Goal: Information Seeking & Learning: Check status

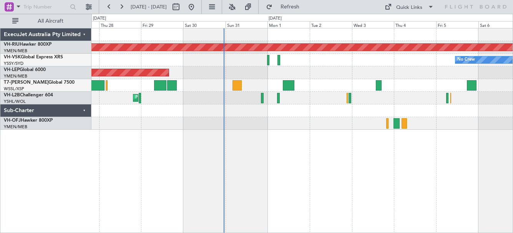
click at [302, 65] on div "No Crew Unplanned Maint Sydney ([PERSON_NAME] Intl)" at bounding box center [301, 60] width 421 height 13
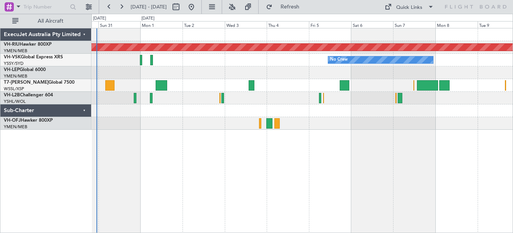
click at [217, 59] on div "No Crew" at bounding box center [301, 60] width 421 height 13
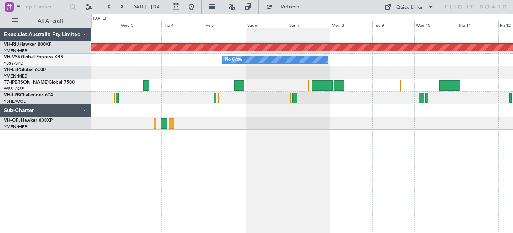
click at [364, 68] on div "Planned Maint [GEOGRAPHIC_DATA] ([GEOGRAPHIC_DATA]) No Crew" at bounding box center [301, 78] width 421 height 101
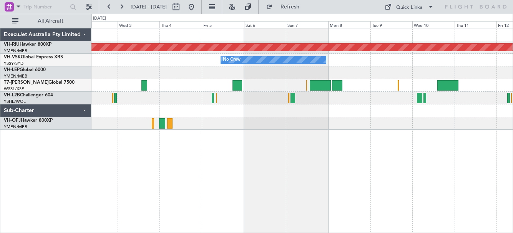
click at [194, 73] on div "Planned Maint [GEOGRAPHIC_DATA] ([GEOGRAPHIC_DATA]) No Crew" at bounding box center [301, 78] width 421 height 101
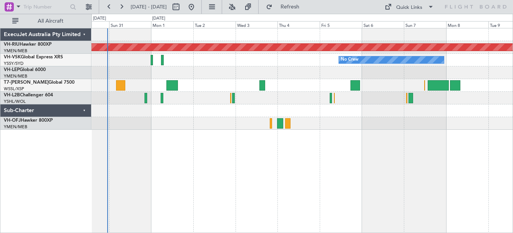
click at [291, 64] on div "No Crew" at bounding box center [301, 60] width 421 height 13
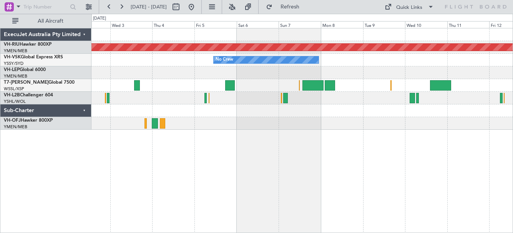
click at [351, 71] on div "Planned Maint [GEOGRAPHIC_DATA] ([GEOGRAPHIC_DATA]) No Crew" at bounding box center [301, 78] width 421 height 101
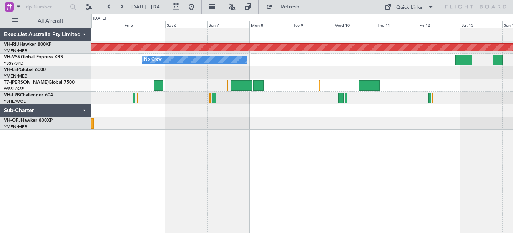
click at [323, 71] on div "Planned Maint [GEOGRAPHIC_DATA] ([GEOGRAPHIC_DATA]) No Crew" at bounding box center [301, 78] width 421 height 101
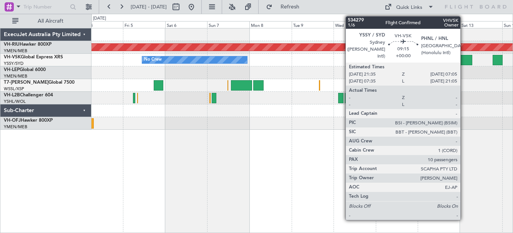
click at [464, 60] on div at bounding box center [463, 60] width 17 height 10
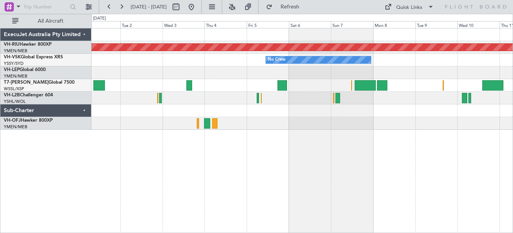
click at [252, 85] on div "Planned Maint [GEOGRAPHIC_DATA] ([GEOGRAPHIC_DATA]) No Crew" at bounding box center [301, 78] width 421 height 101
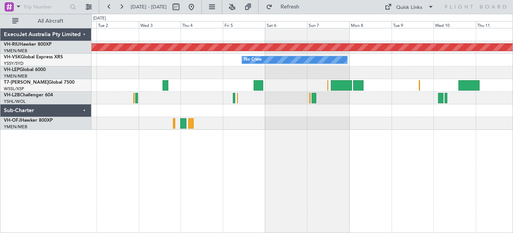
click at [360, 66] on div "No Crew" at bounding box center [301, 60] width 421 height 13
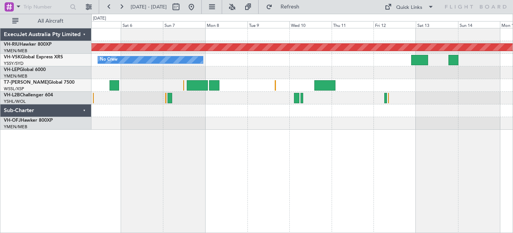
click at [271, 88] on div "Planned Maint [GEOGRAPHIC_DATA] ([GEOGRAPHIC_DATA]) No Crew" at bounding box center [301, 78] width 421 height 101
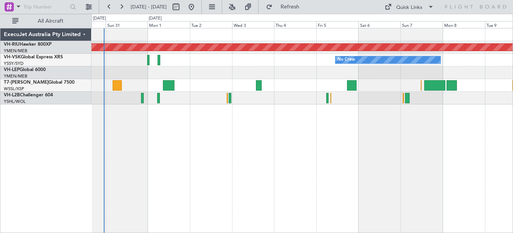
click at [512, 67] on div "Planned Maint [GEOGRAPHIC_DATA] ([GEOGRAPHIC_DATA]) No Crew Unplanned Maint Wic…" at bounding box center [301, 66] width 421 height 76
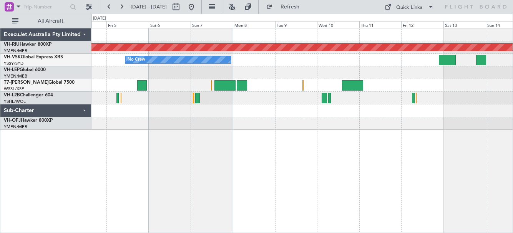
click at [220, 98] on div "Planned Maint [GEOGRAPHIC_DATA] ([GEOGRAPHIC_DATA]) No Crew" at bounding box center [301, 78] width 421 height 101
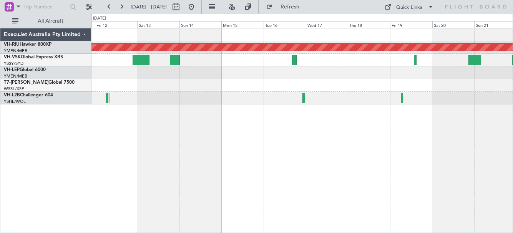
click at [0, 76] on html "[DATE] - [DATE] Refresh Quick Links All Aircraft Planned Maint [GEOGRAPHIC_DATA…" at bounding box center [256, 116] width 513 height 233
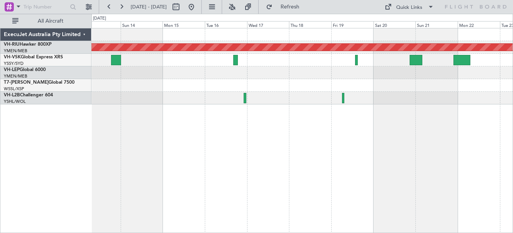
click at [104, 72] on div "Planned Maint [GEOGRAPHIC_DATA] ([GEOGRAPHIC_DATA])" at bounding box center [301, 66] width 421 height 76
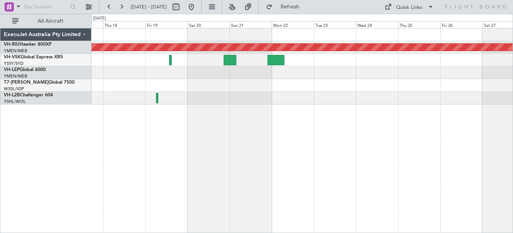
click at [145, 74] on div "Planned Maint [GEOGRAPHIC_DATA] ([GEOGRAPHIC_DATA])" at bounding box center [301, 66] width 421 height 76
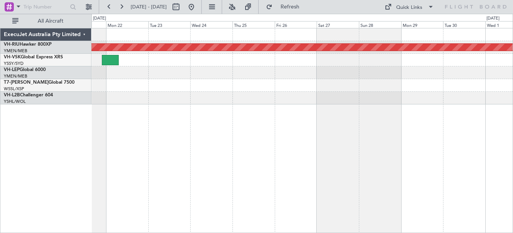
click at [240, 75] on div "Planned Maint [GEOGRAPHIC_DATA] ([GEOGRAPHIC_DATA])" at bounding box center [301, 66] width 421 height 76
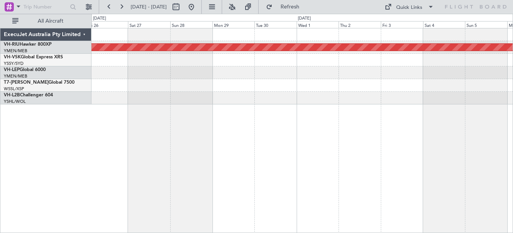
click at [264, 75] on div "Planned Maint [GEOGRAPHIC_DATA] ([GEOGRAPHIC_DATA])" at bounding box center [301, 66] width 421 height 76
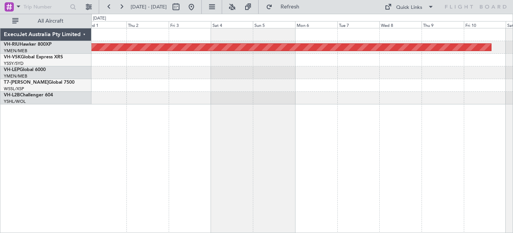
click at [214, 72] on div "Planned Maint [GEOGRAPHIC_DATA] ([GEOGRAPHIC_DATA])" at bounding box center [301, 66] width 421 height 76
click at [249, 71] on div "Planned Maint [GEOGRAPHIC_DATA] ([GEOGRAPHIC_DATA])" at bounding box center [301, 66] width 421 height 76
